Goal: Find specific page/section: Find specific page/section

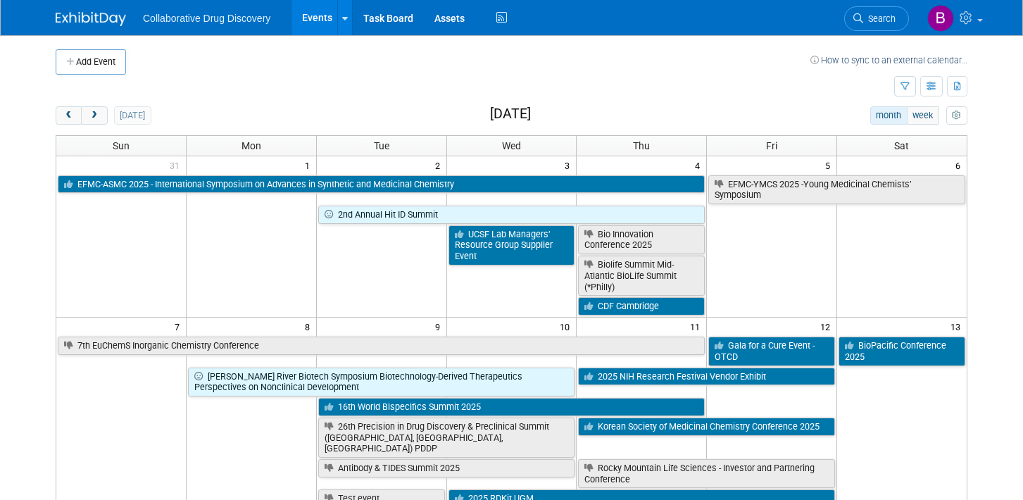
click at [906, 96] on div "Show: All Events Just My Events Only show events that either I created, or I am…" at bounding box center [931, 87] width 73 height 25
click at [906, 86] on icon "button" at bounding box center [905, 86] width 9 height 9
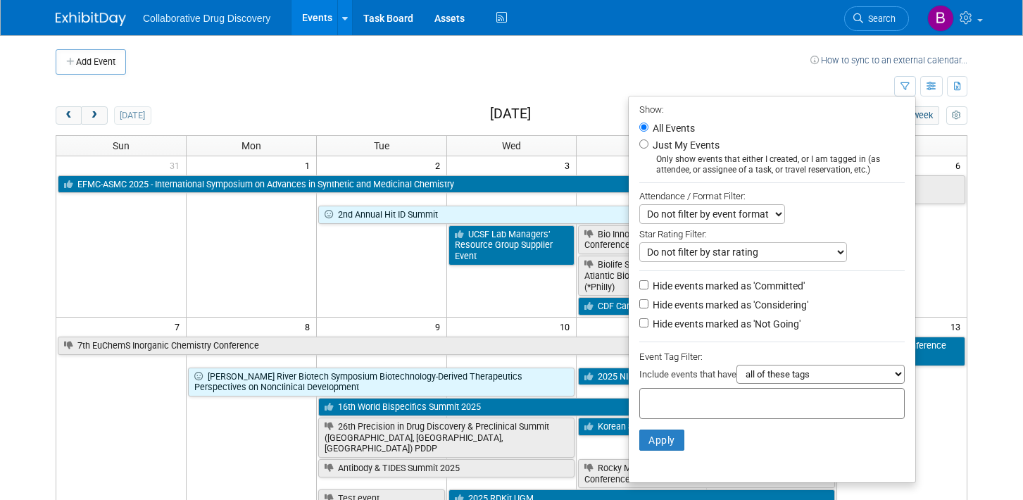
drag, startPoint x: 709, startPoint y: 399, endPoint x: 709, endPoint y: 391, distance: 7.7
click at [709, 399] on input "text" at bounding box center [702, 401] width 113 height 14
type input "northw"
click at [696, 426] on div "Northwest" at bounding box center [731, 435] width 196 height 18
type input "Northwest"
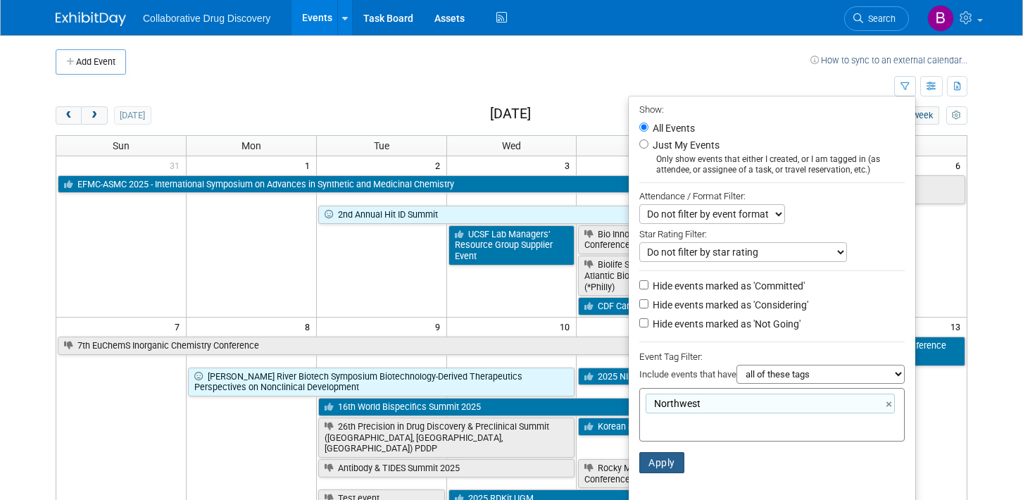
click at [656, 459] on button "Apply" at bounding box center [662, 462] width 45 height 21
